Goal: Navigation & Orientation: Find specific page/section

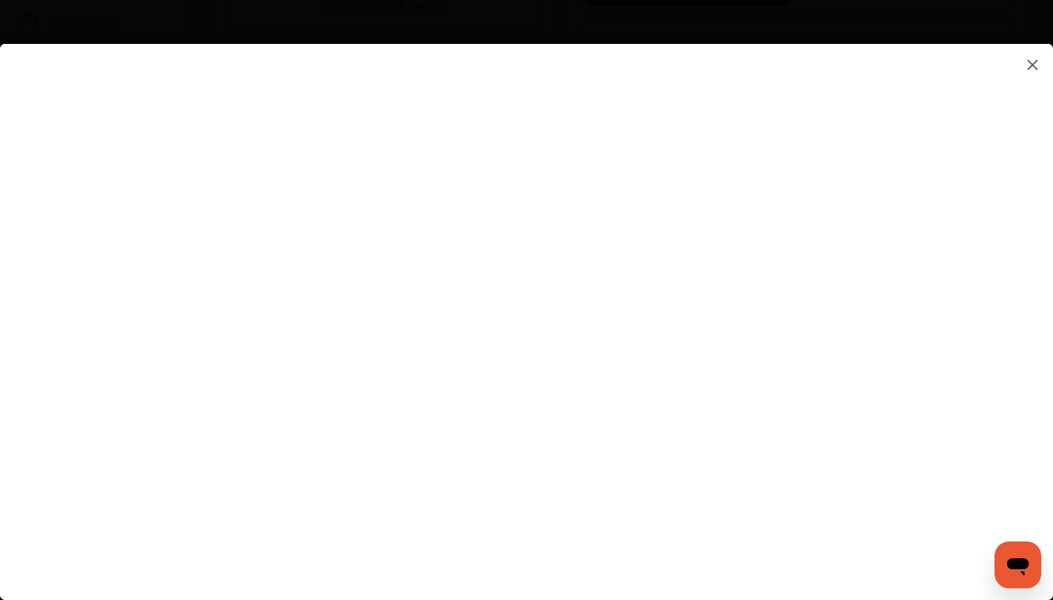
scroll to position [372, 0]
click at [670, 332] on flutter-view at bounding box center [526, 307] width 1053 height 526
click at [668, 350] on flutter-view at bounding box center [526, 307] width 1053 height 526
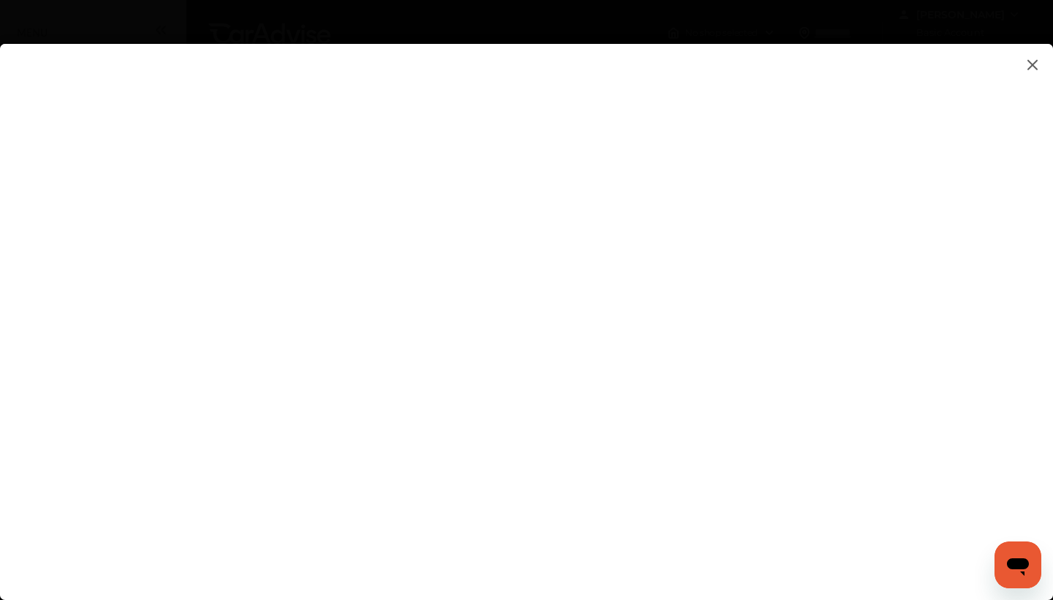
click at [1030, 65] on img at bounding box center [1033, 65] width 18 height 18
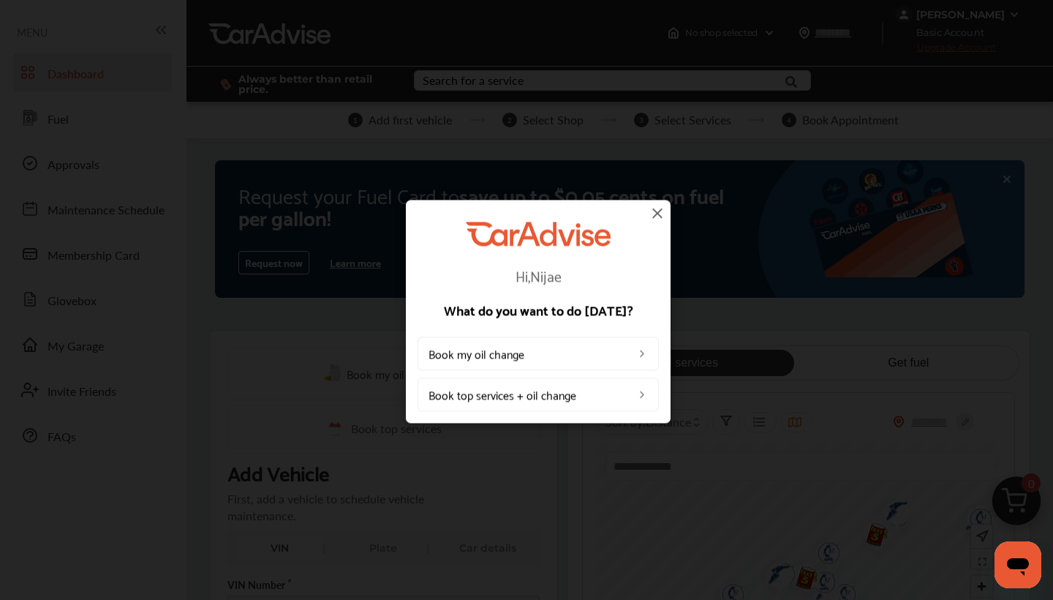
click at [657, 216] on img at bounding box center [658, 213] width 18 height 18
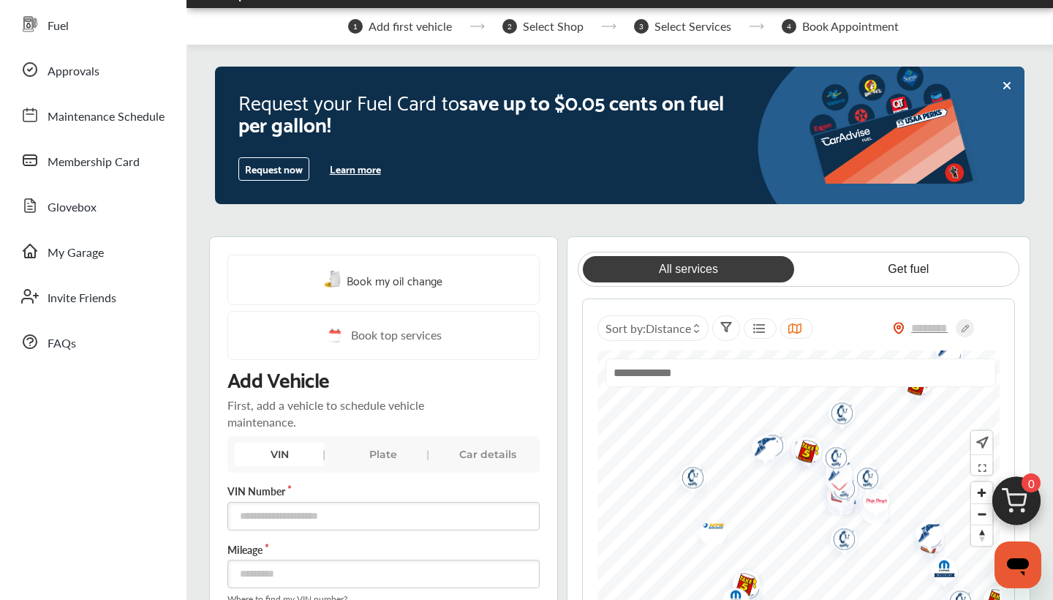
scroll to position [82, 0]
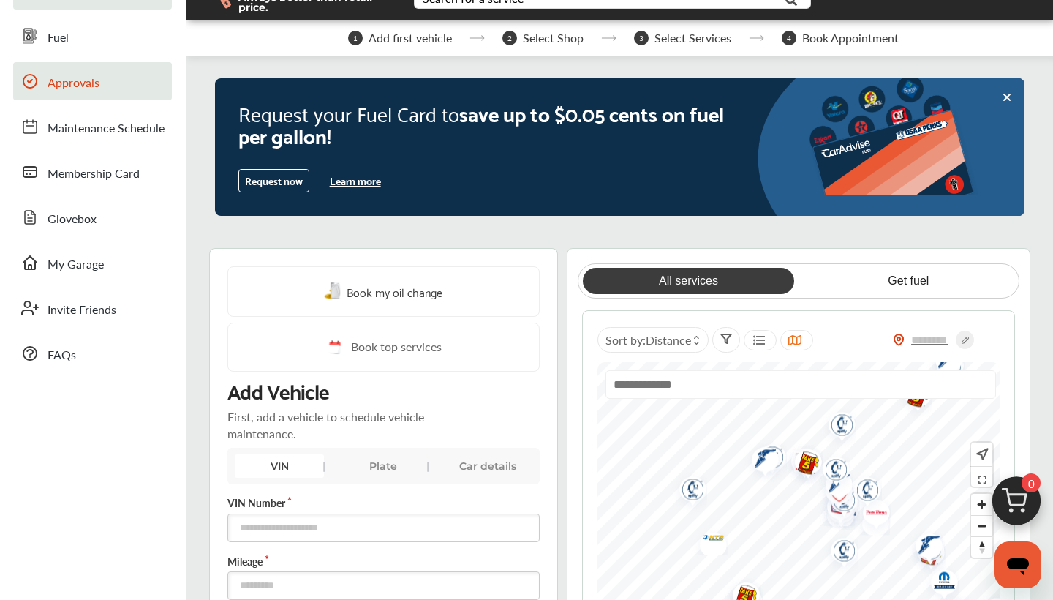
click at [88, 79] on span "Approvals" at bounding box center [74, 83] width 52 height 19
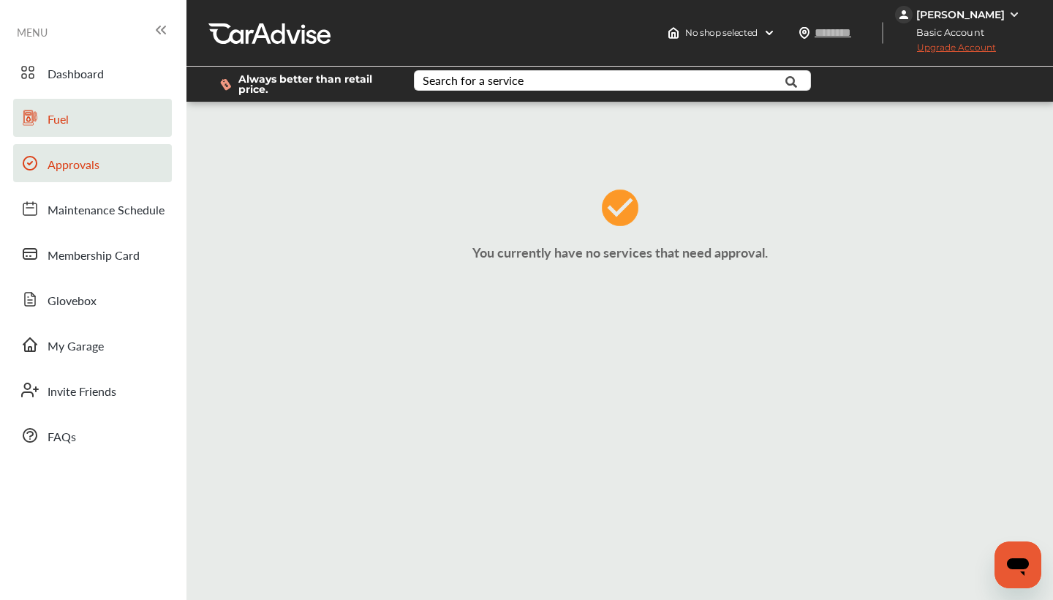
click at [103, 111] on link "Fuel" at bounding box center [92, 118] width 159 height 38
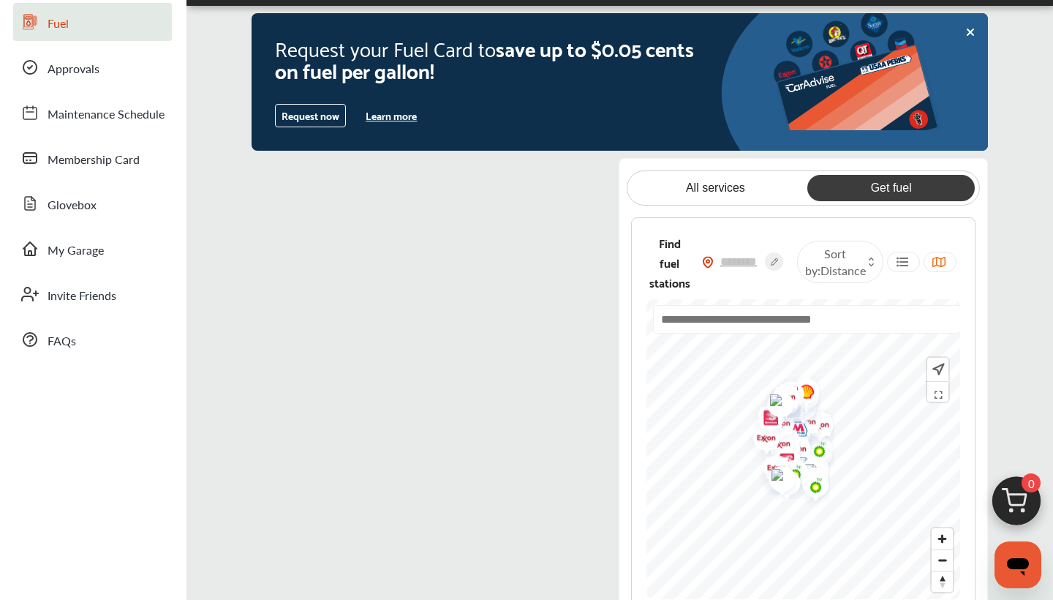
scroll to position [108, 0]
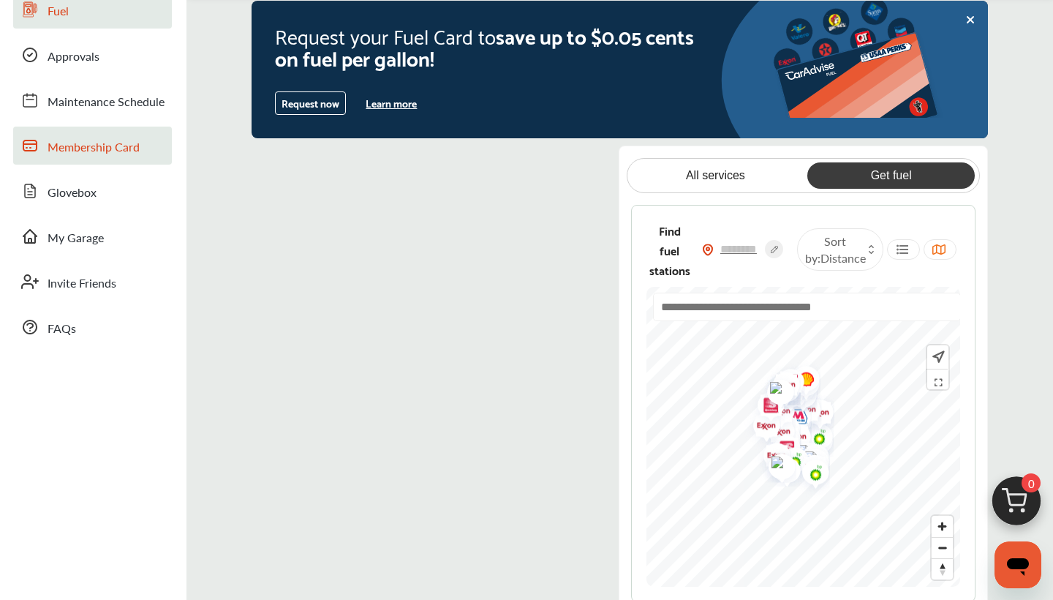
click at [80, 148] on span "Membership Card" at bounding box center [94, 147] width 92 height 19
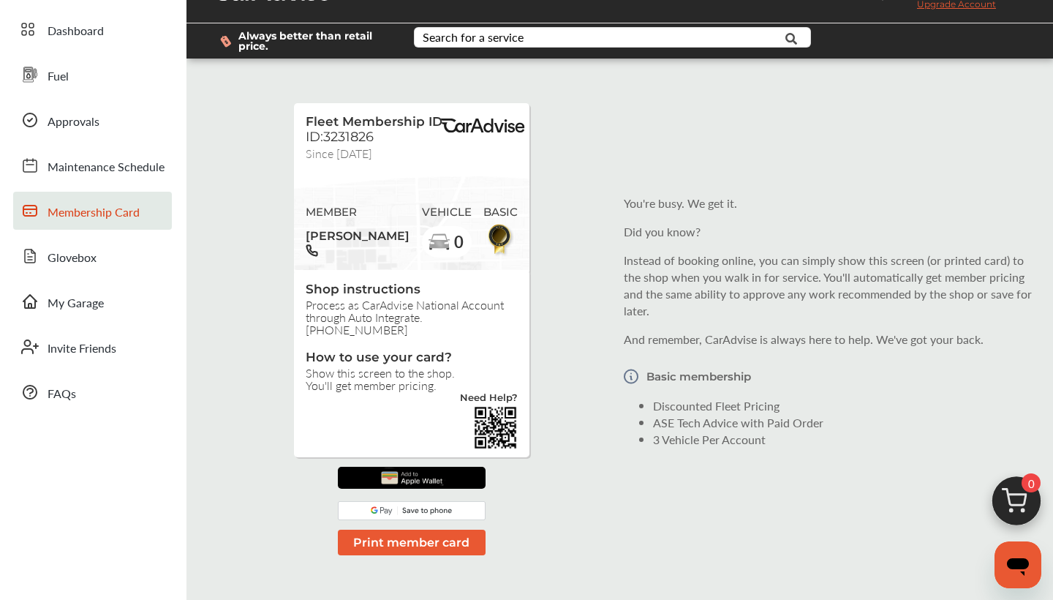
scroll to position [52, 0]
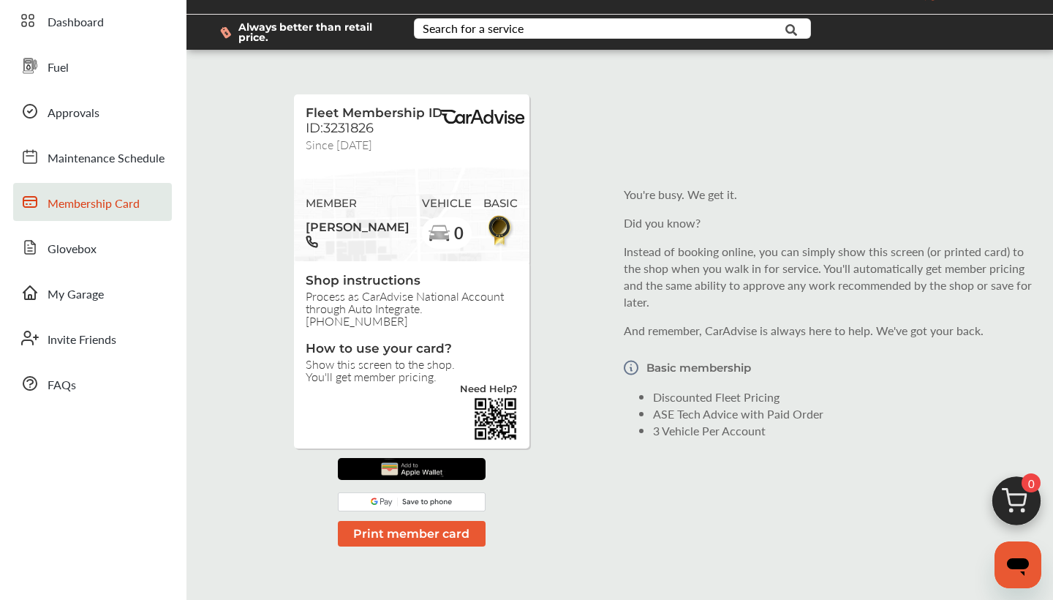
click at [629, 362] on img at bounding box center [631, 367] width 15 height 34
click at [124, 243] on link "Glovebox" at bounding box center [92, 247] width 159 height 38
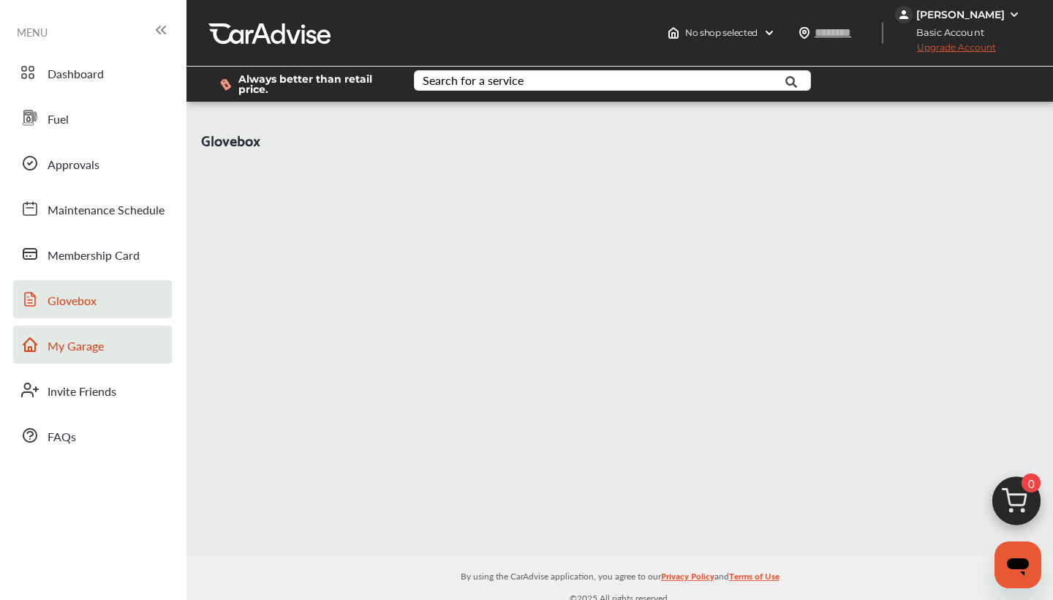
click at [121, 344] on link "My Garage" at bounding box center [92, 344] width 159 height 38
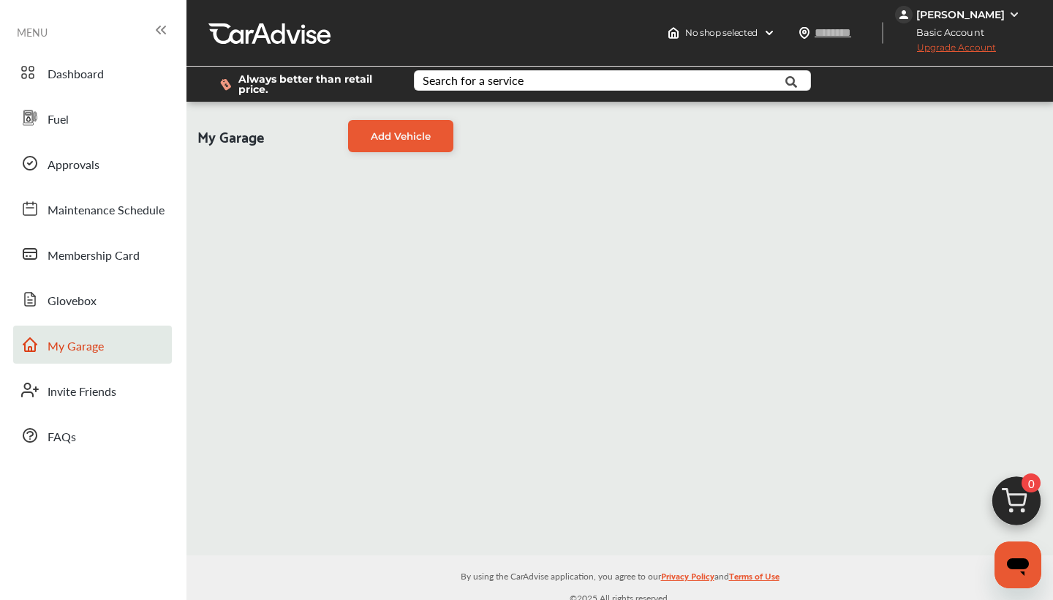
click at [163, 26] on icon at bounding box center [161, 30] width 18 height 18
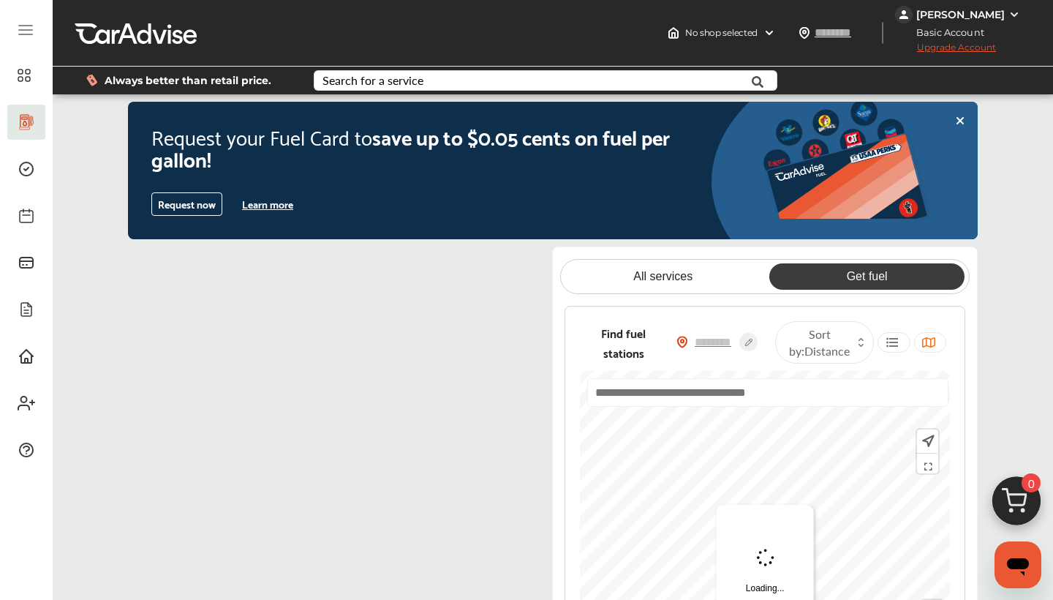
scroll to position [108, 0]
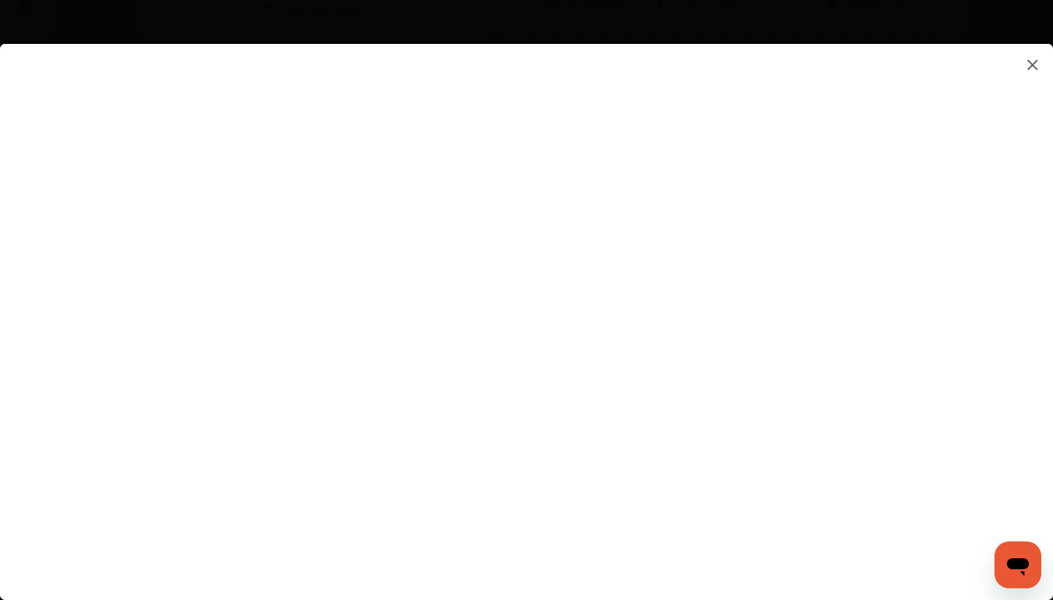
scroll to position [398, 0]
